Goal: Navigation & Orientation: Find specific page/section

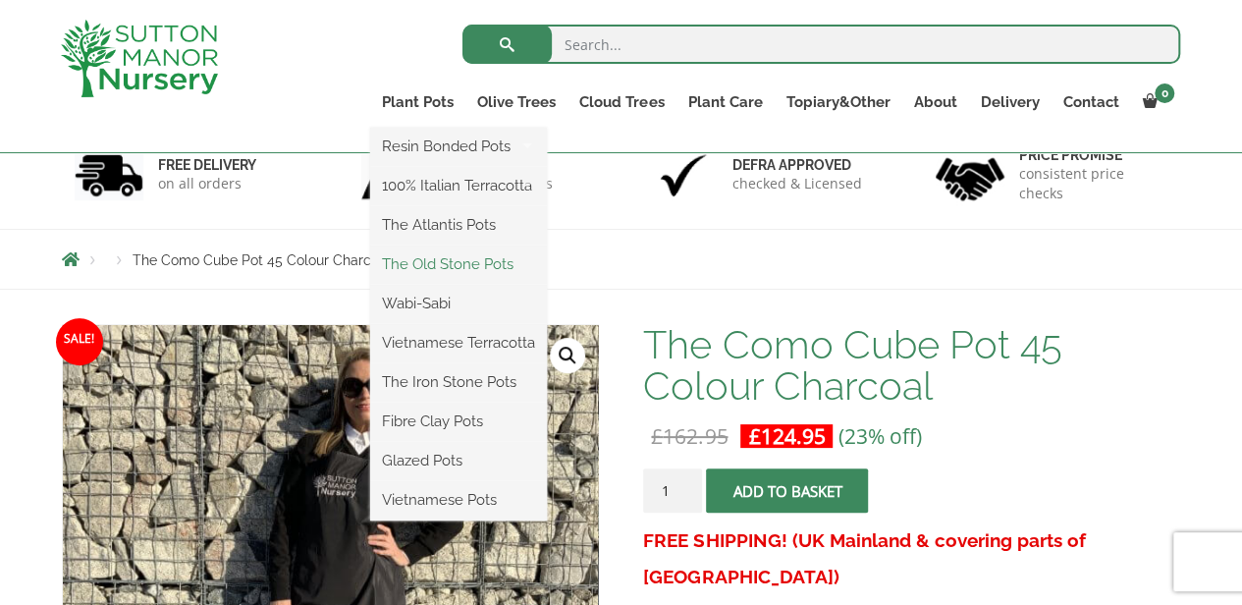
scroll to position [131, 0]
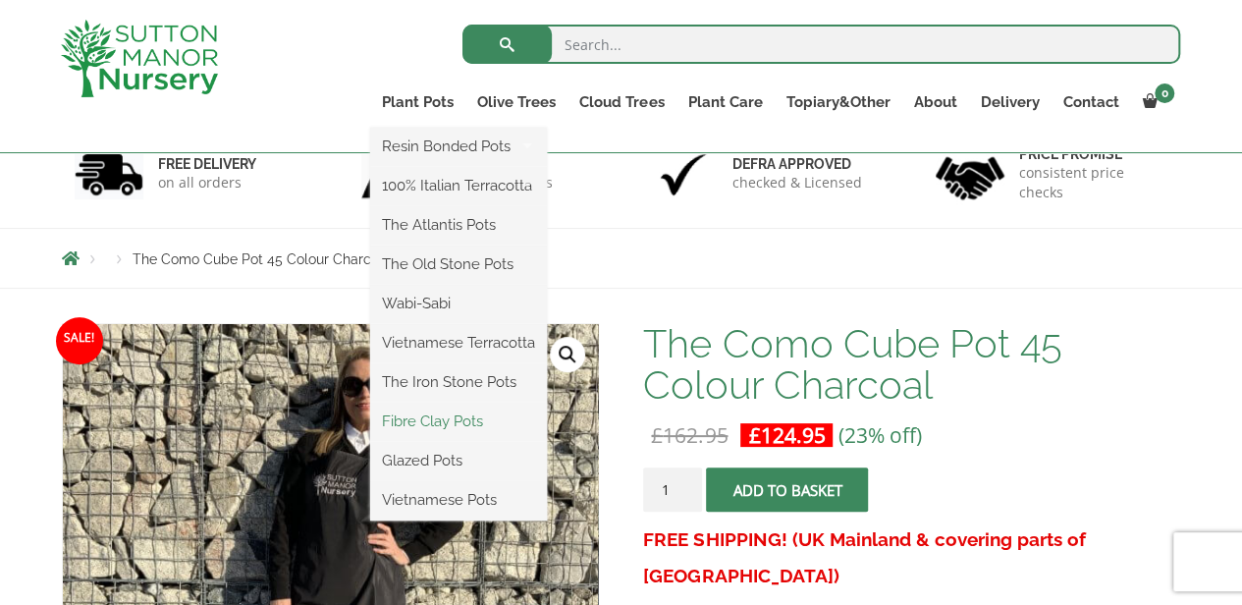
click at [456, 415] on link "Fibre Clay Pots" at bounding box center [458, 420] width 177 height 29
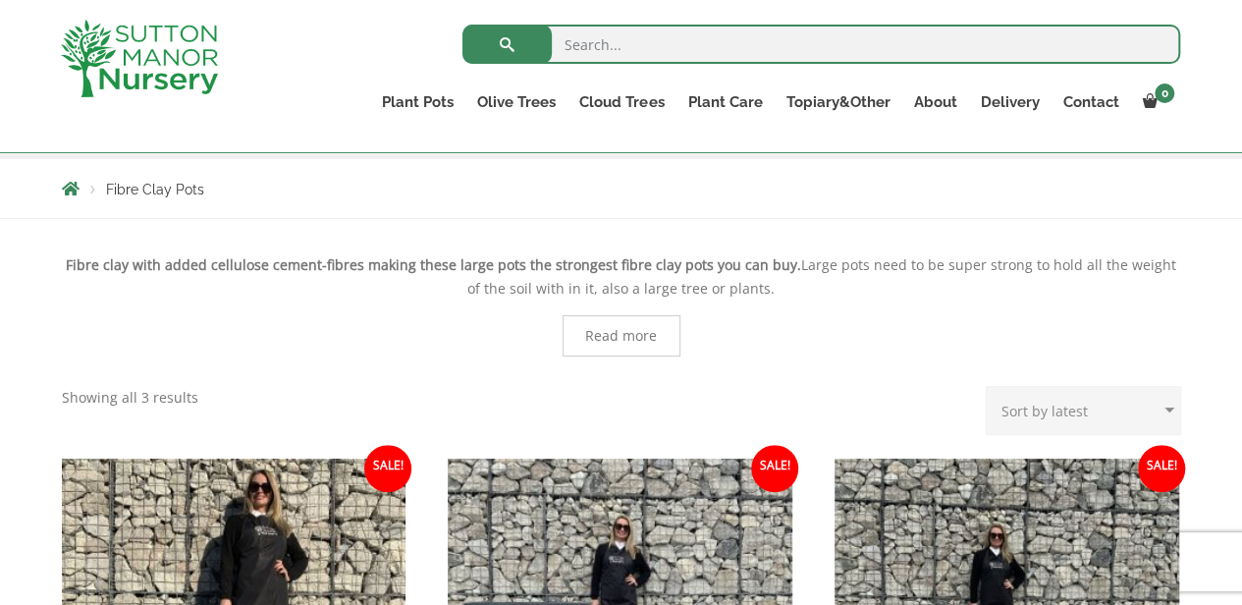
scroll to position [327, 0]
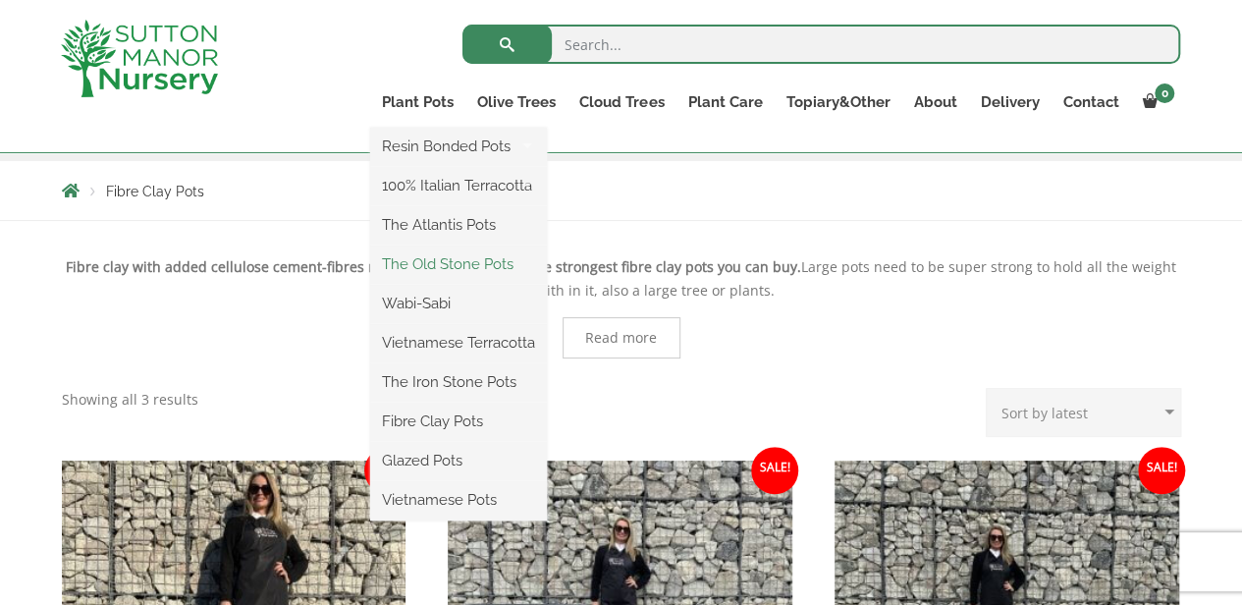
click at [463, 267] on link "The Old Stone Pots" at bounding box center [458, 263] width 177 height 29
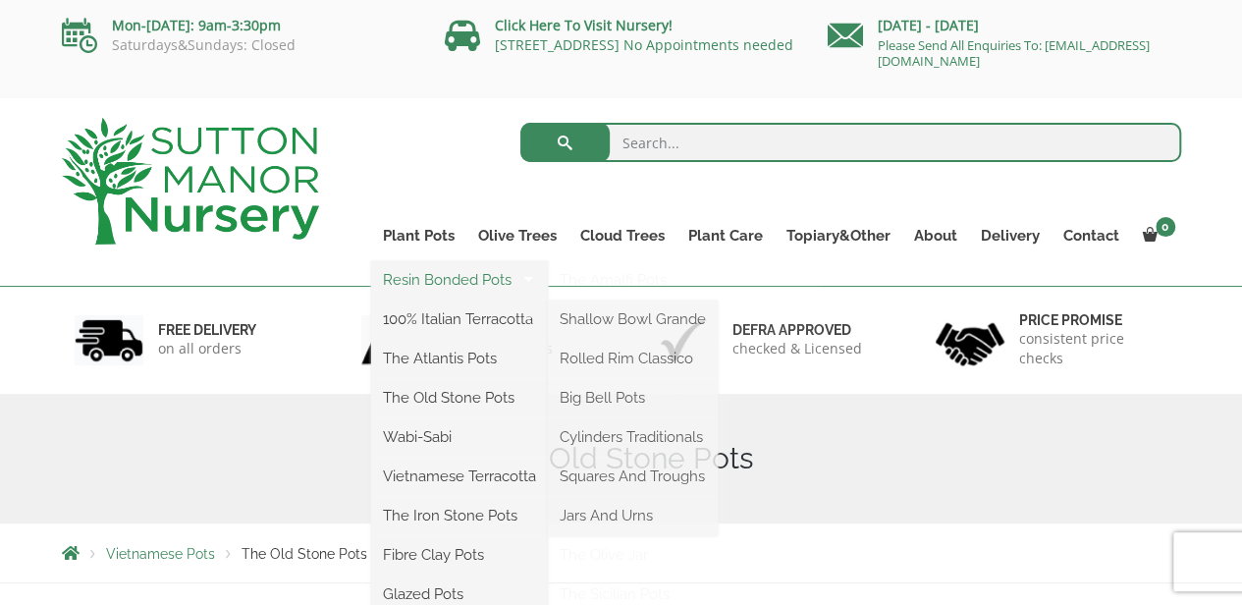
click at [469, 286] on link "Resin Bonded Pots" at bounding box center [459, 279] width 177 height 29
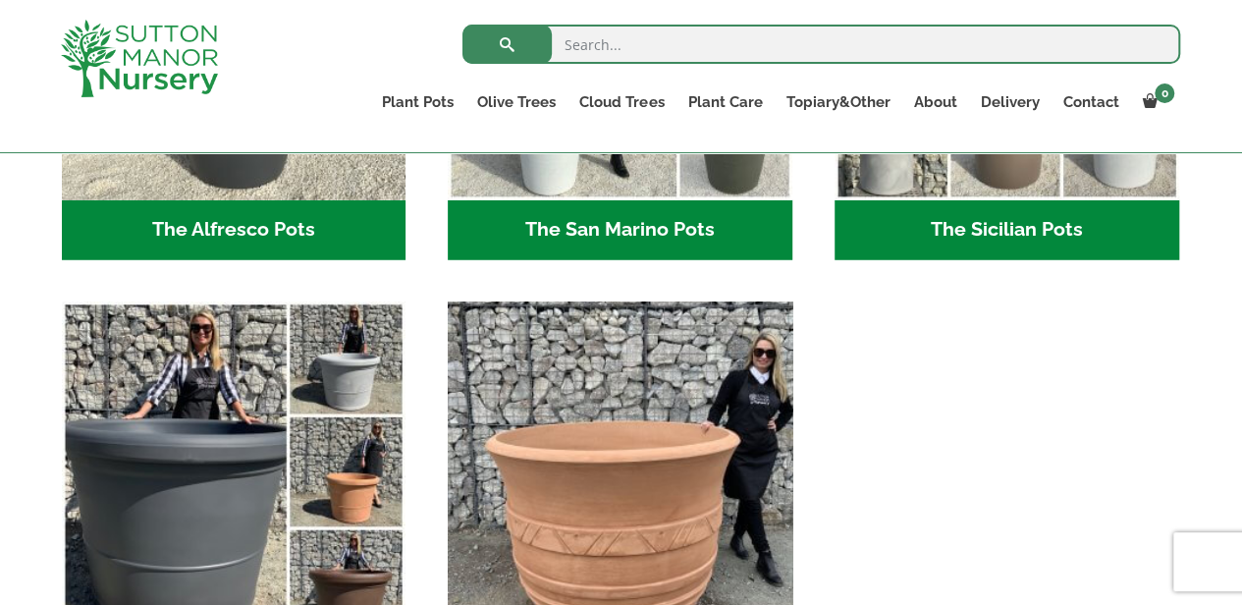
scroll to position [2617, 0]
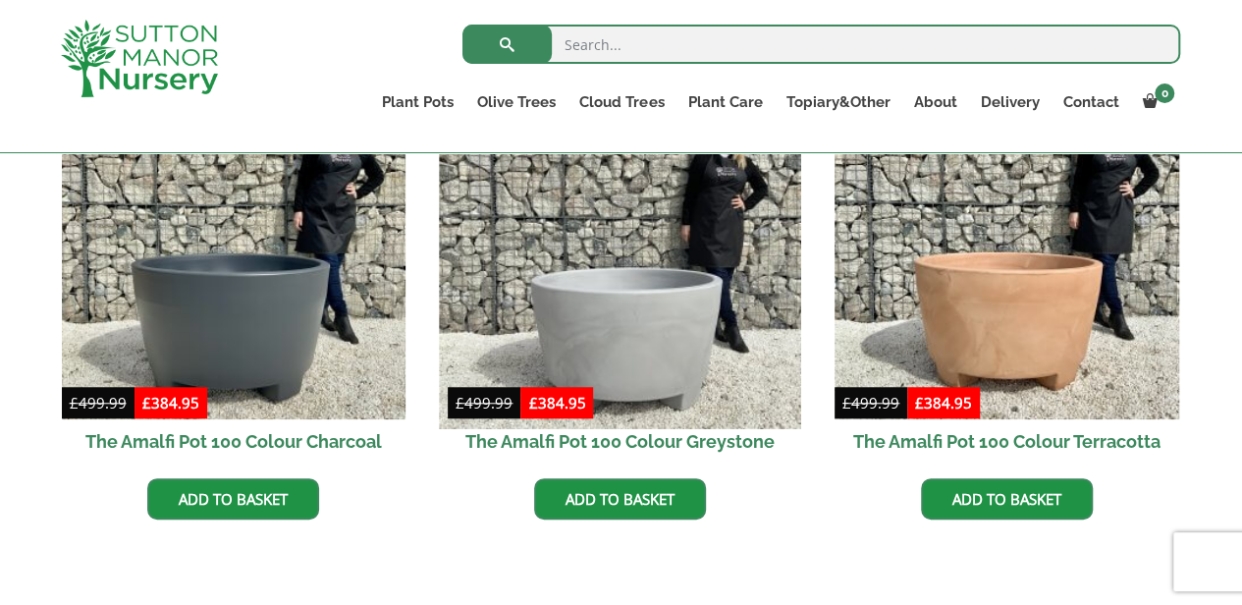
scroll to position [523, 0]
